Goal: Task Accomplishment & Management: Complete application form

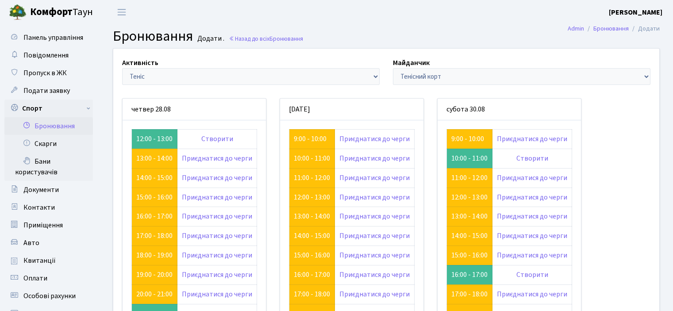
scroll to position [83, 0]
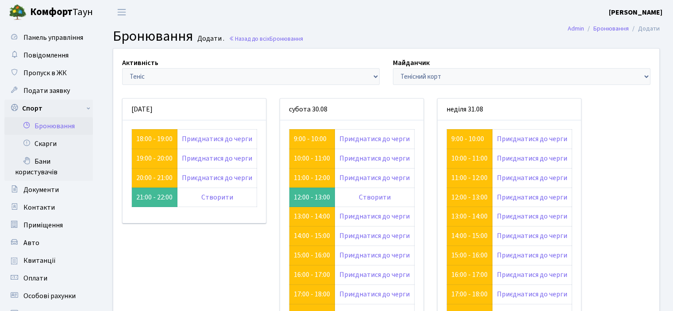
scroll to position [83, 0]
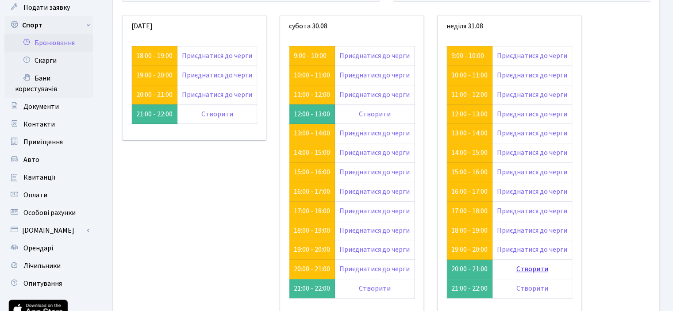
click at [526, 268] on link "Створити" at bounding box center [532, 269] width 32 height 10
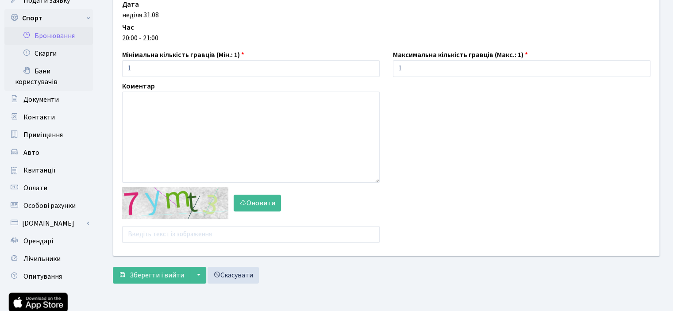
scroll to position [151, 0]
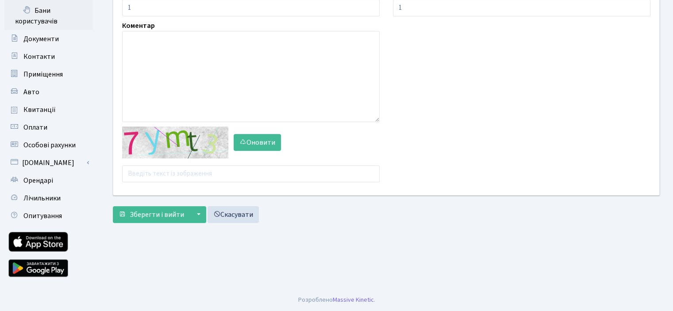
click at [148, 164] on div "Оновити" at bounding box center [251, 155] width 271 height 56
click at [148, 171] on input "text" at bounding box center [251, 174] width 258 height 17
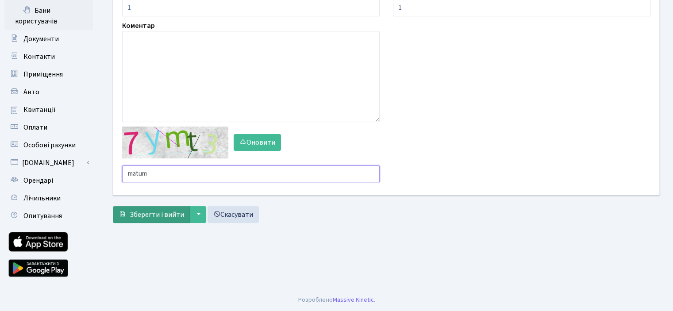
type input "matum"
click at [143, 216] on span "Зберегти і вийти" at bounding box center [157, 215] width 54 height 10
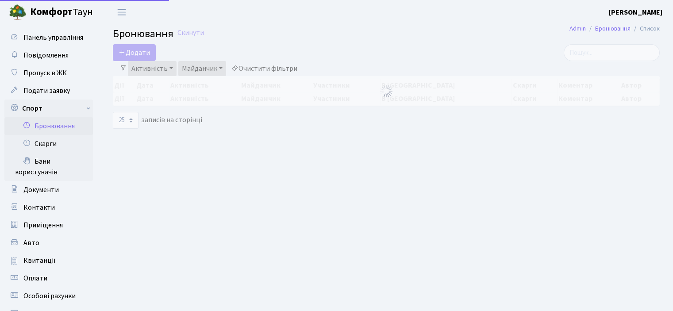
select select "25"
